Goal: Find specific page/section: Find specific page/section

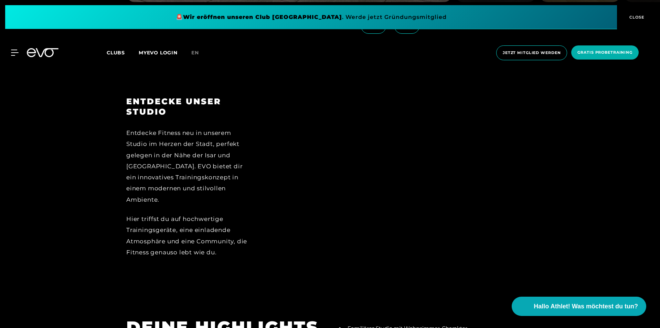
scroll to position [872, 0]
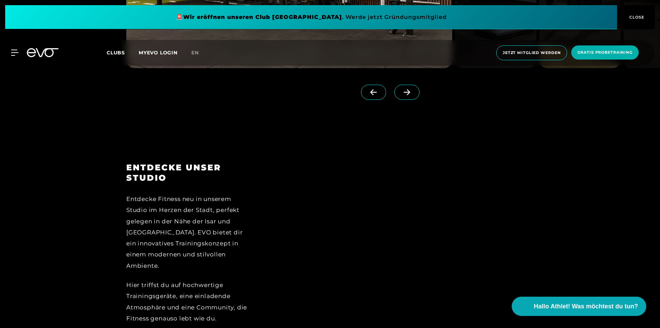
click at [113, 50] on span "Clubs" at bounding box center [116, 53] width 18 height 6
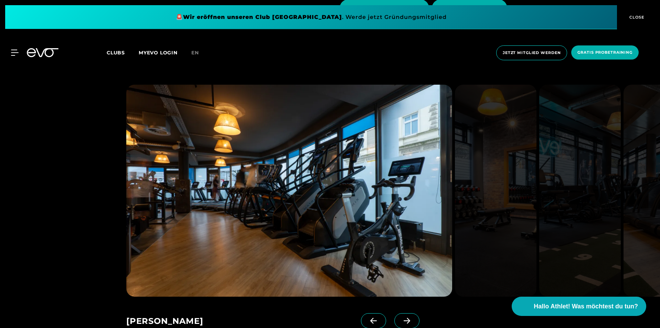
scroll to position [447, 0]
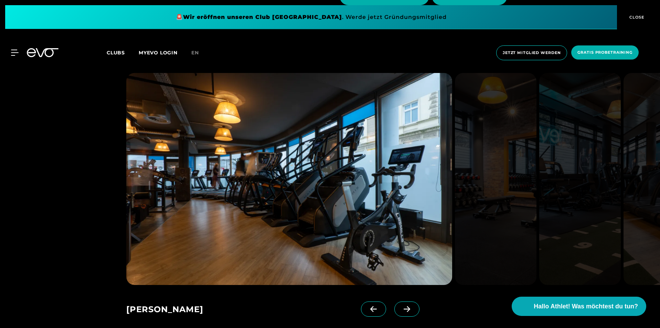
click at [401, 309] on icon at bounding box center [407, 309] width 12 height 6
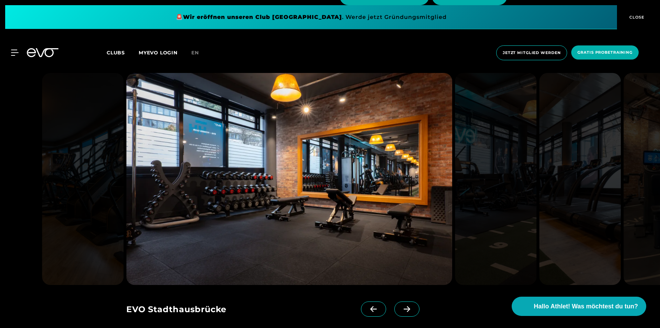
click at [401, 309] on icon at bounding box center [407, 309] width 12 height 6
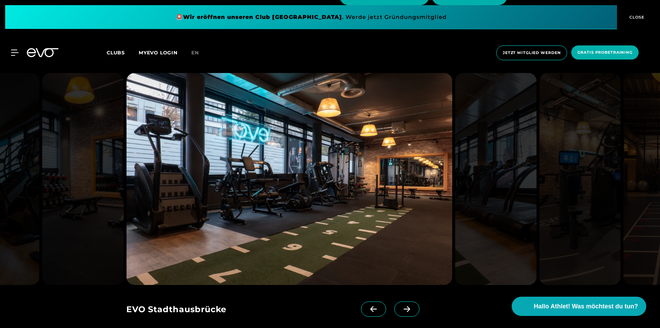
click at [401, 309] on icon at bounding box center [407, 309] width 12 height 6
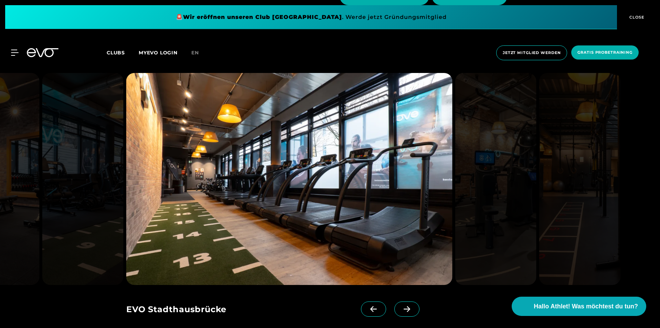
click at [401, 309] on icon at bounding box center [407, 309] width 12 height 6
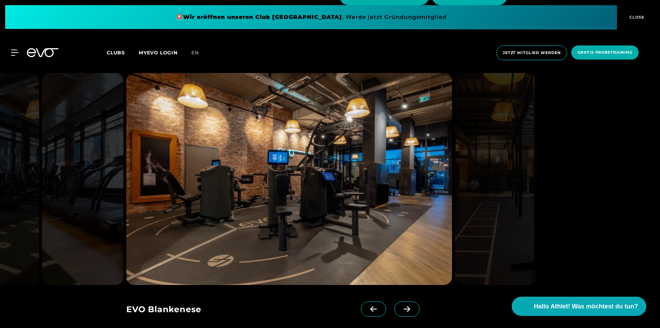
click at [401, 309] on icon at bounding box center [407, 309] width 12 height 6
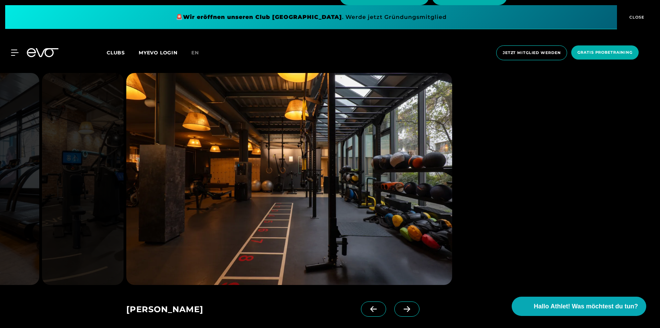
click at [401, 309] on icon at bounding box center [407, 309] width 12 height 6
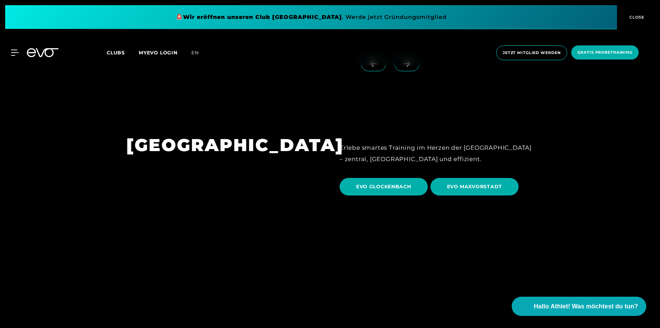
scroll to position [2064, 0]
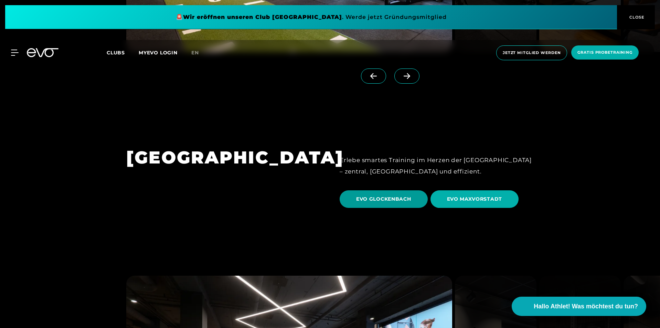
click at [399, 195] on span "EVO GLOCKENBACH" at bounding box center [383, 198] width 55 height 7
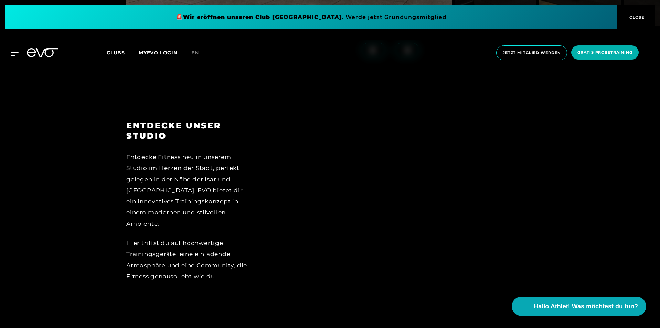
scroll to position [1101, 0]
